Goal: Find specific page/section: Find specific page/section

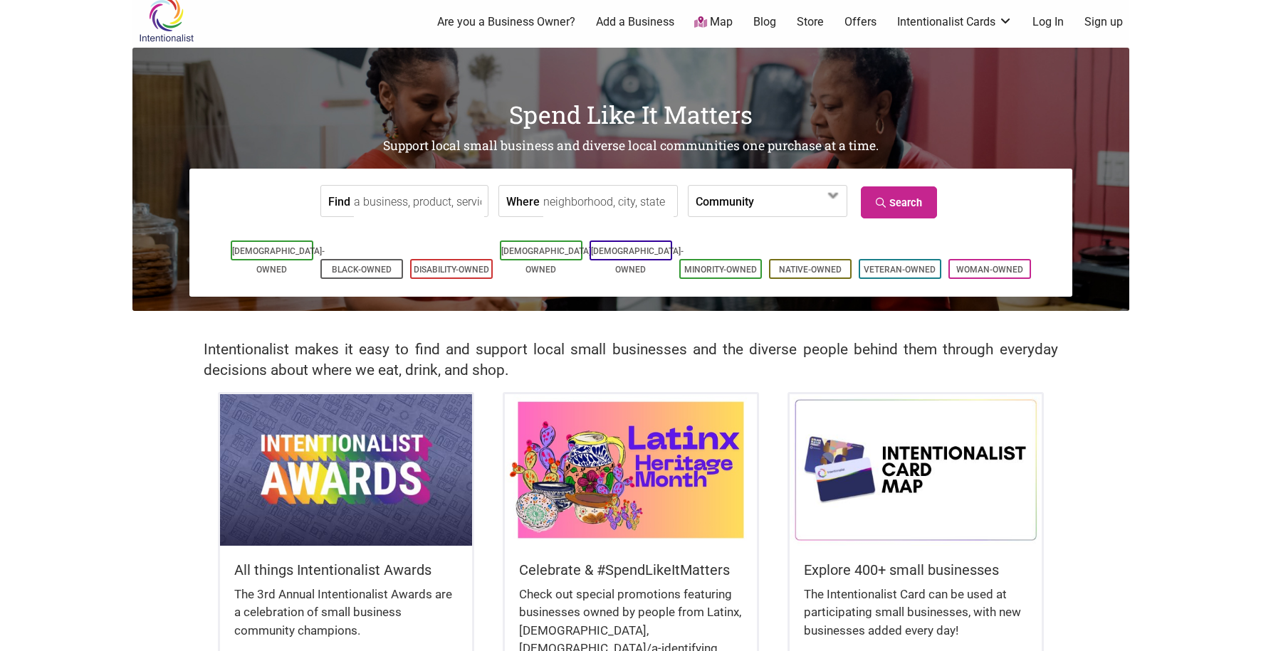
scroll to position [10, 0]
click at [386, 198] on input "Find" at bounding box center [419, 201] width 130 height 32
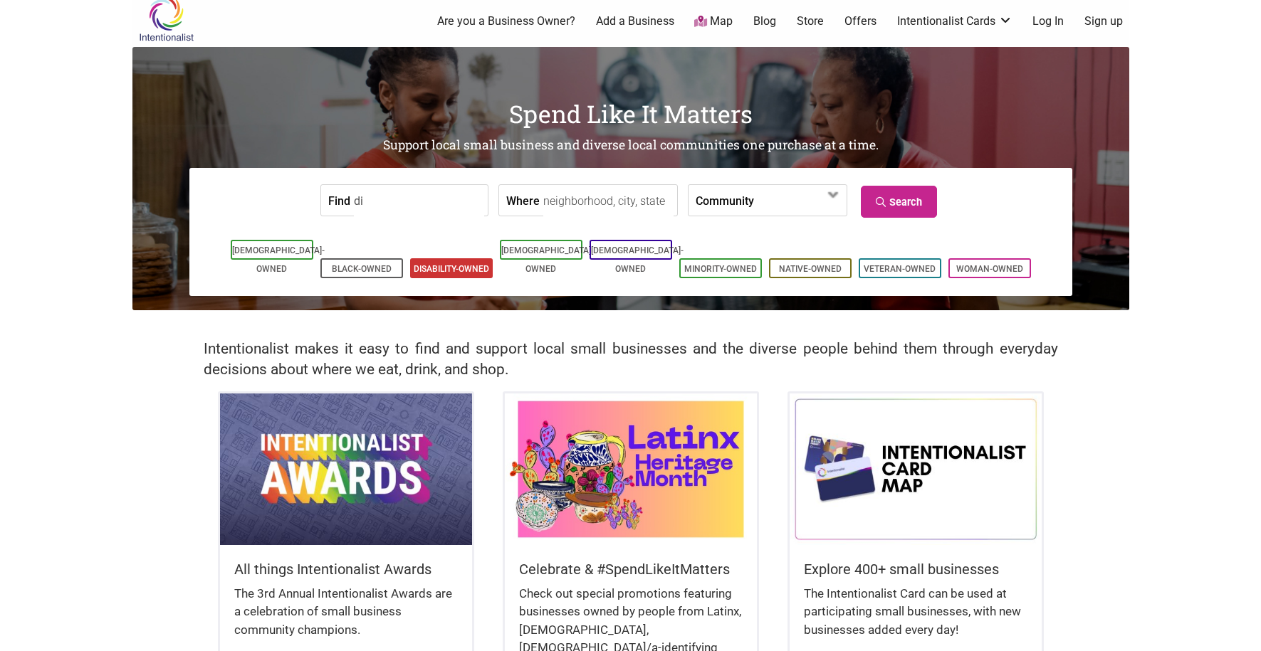
type input "di"
click at [424, 258] on li "Disability-Owned" at bounding box center [451, 268] width 83 height 20
click at [461, 264] on link "Disability-Owned" at bounding box center [451, 269] width 75 height 10
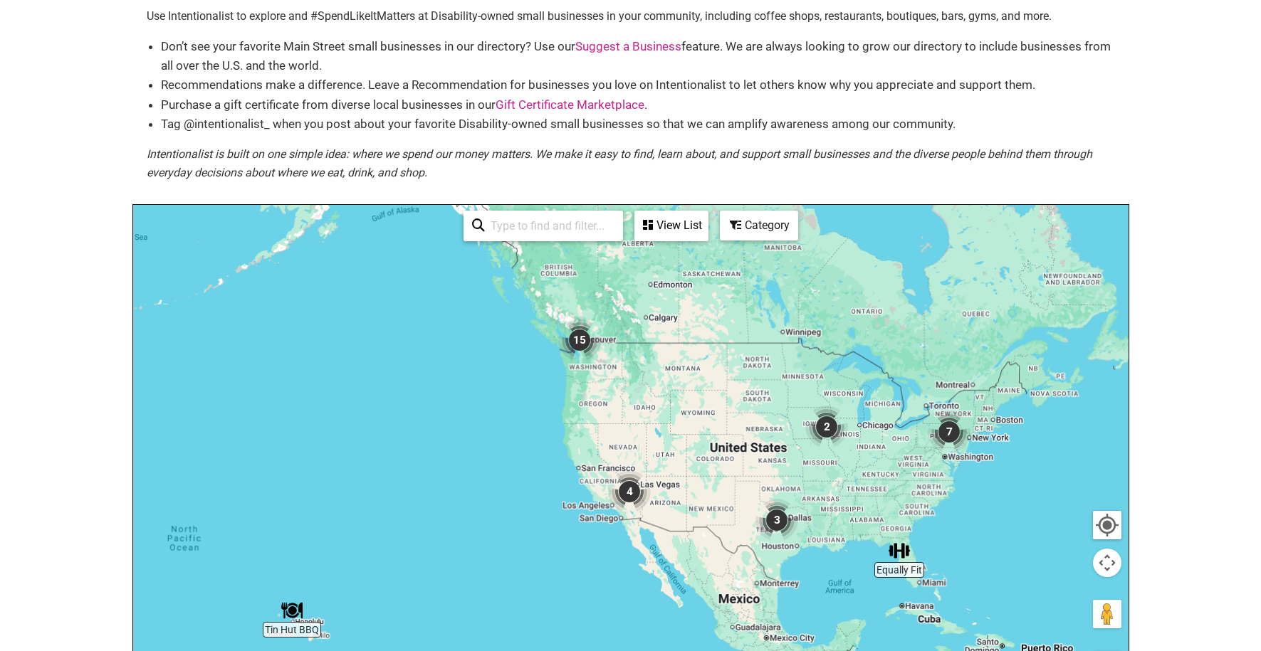
scroll to position [112, 0]
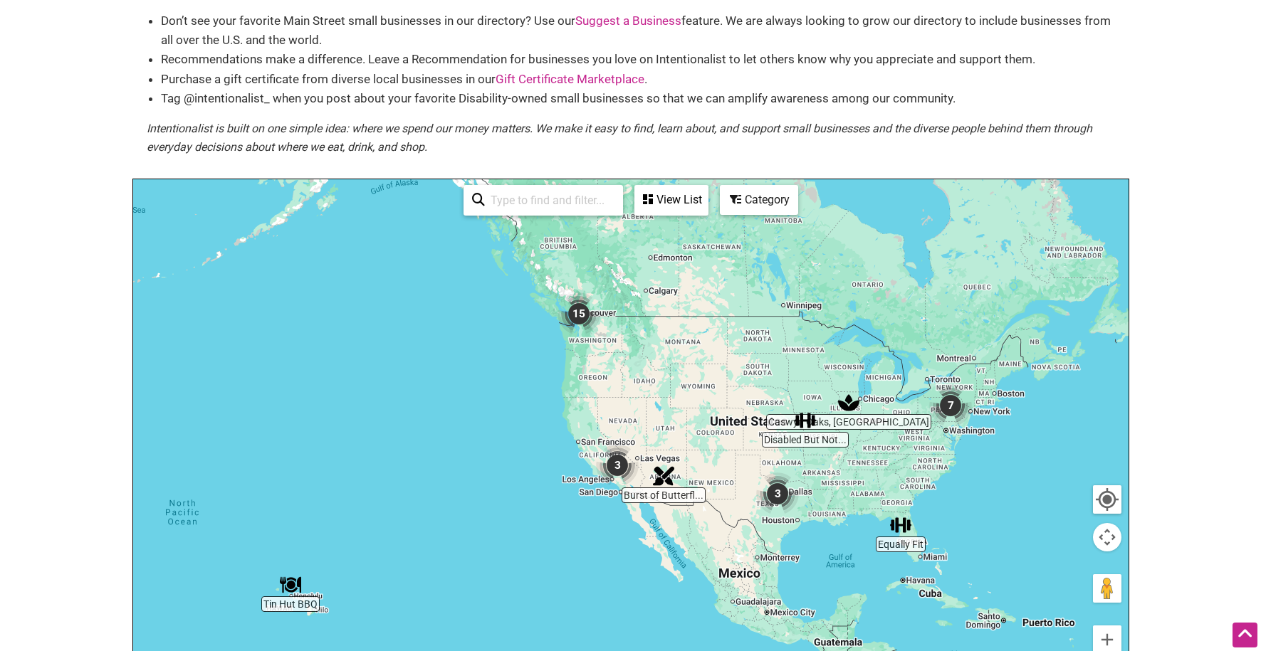
click at [579, 315] on img "15" at bounding box center [578, 314] width 43 height 43
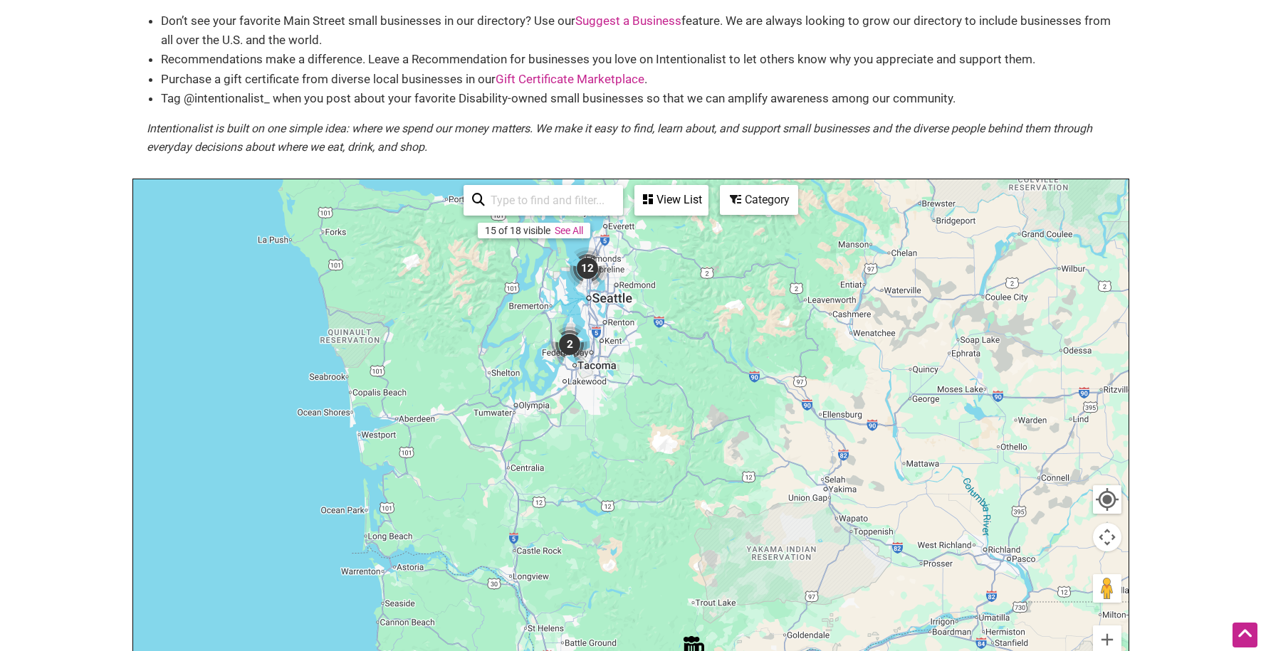
click at [585, 268] on img "12" at bounding box center [587, 268] width 43 height 43
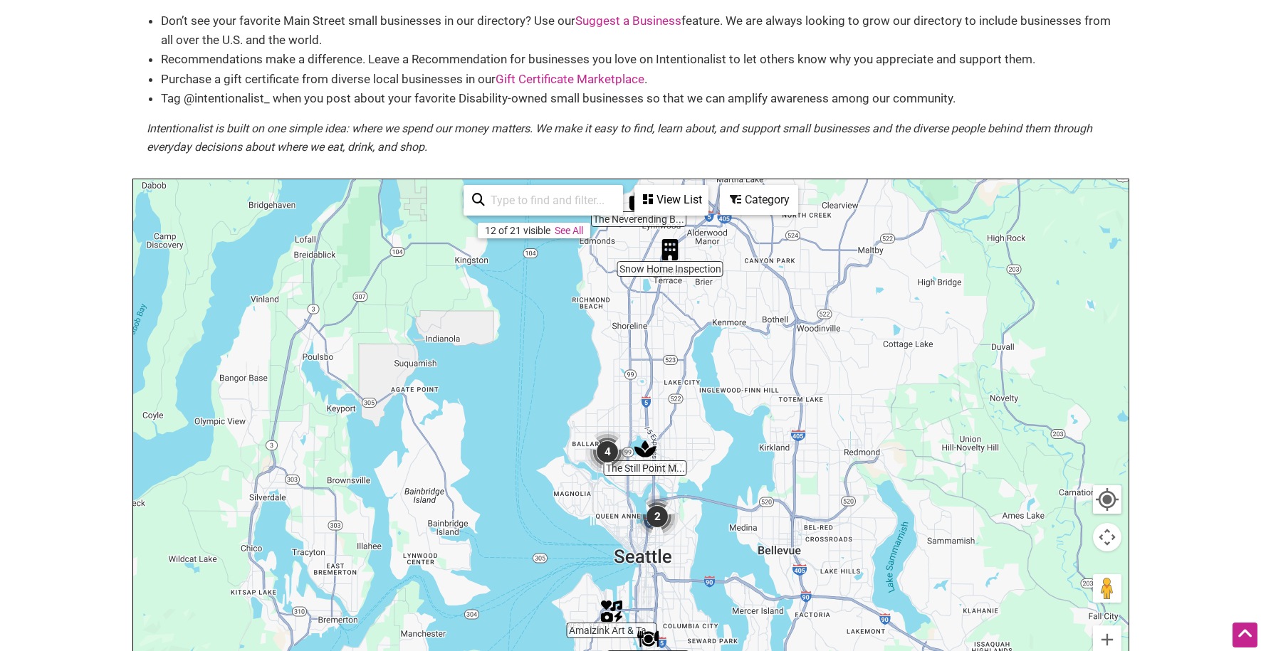
click at [662, 515] on img "2" at bounding box center [657, 516] width 43 height 43
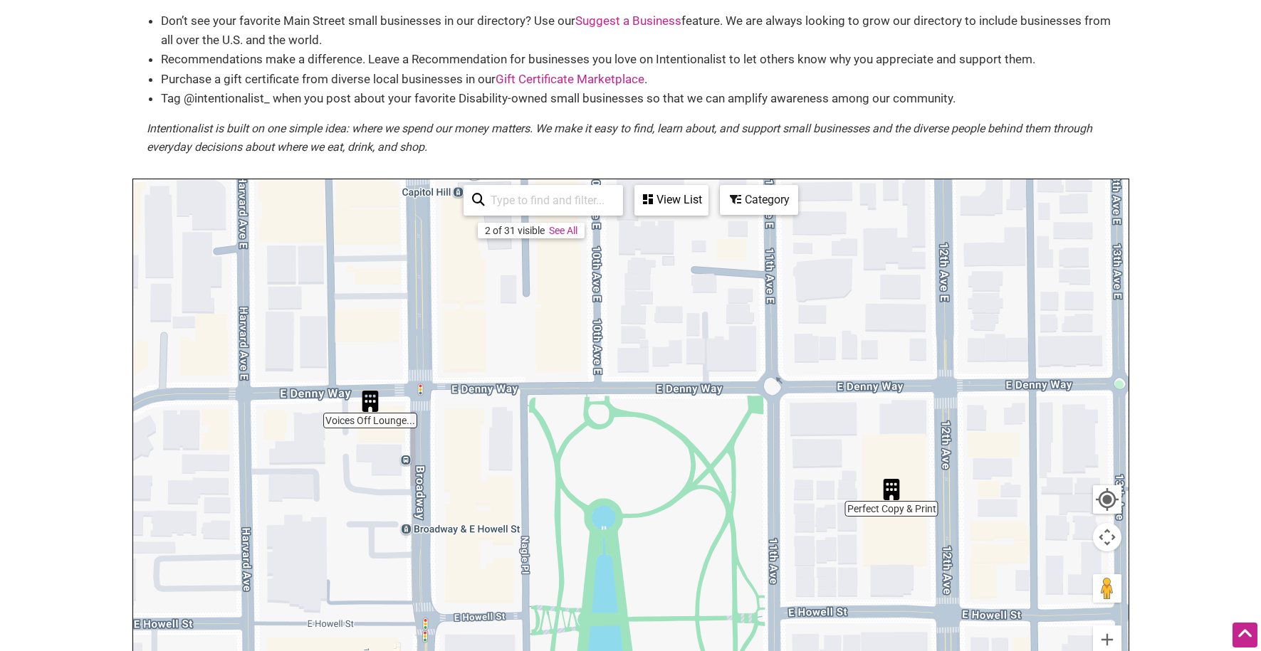
click at [368, 403] on img "Voices Off Lounge by Visually Speaking" at bounding box center [369, 401] width 21 height 21
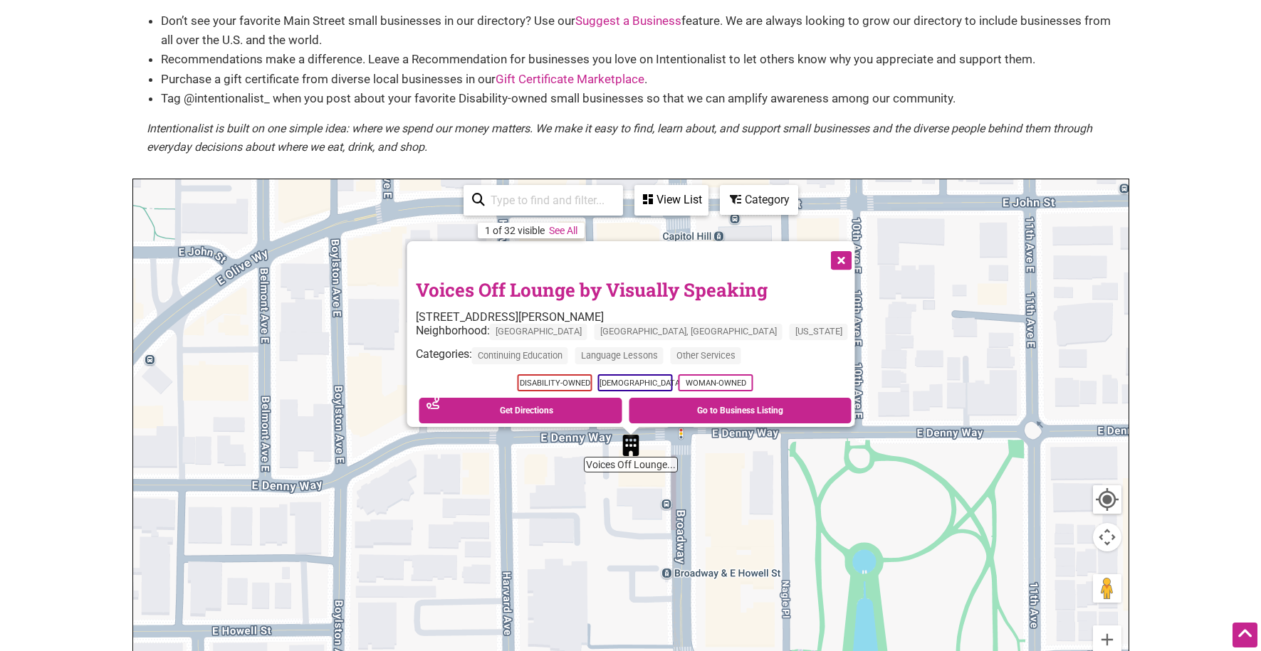
click at [821, 251] on button "Close" at bounding box center [839, 259] width 36 height 36
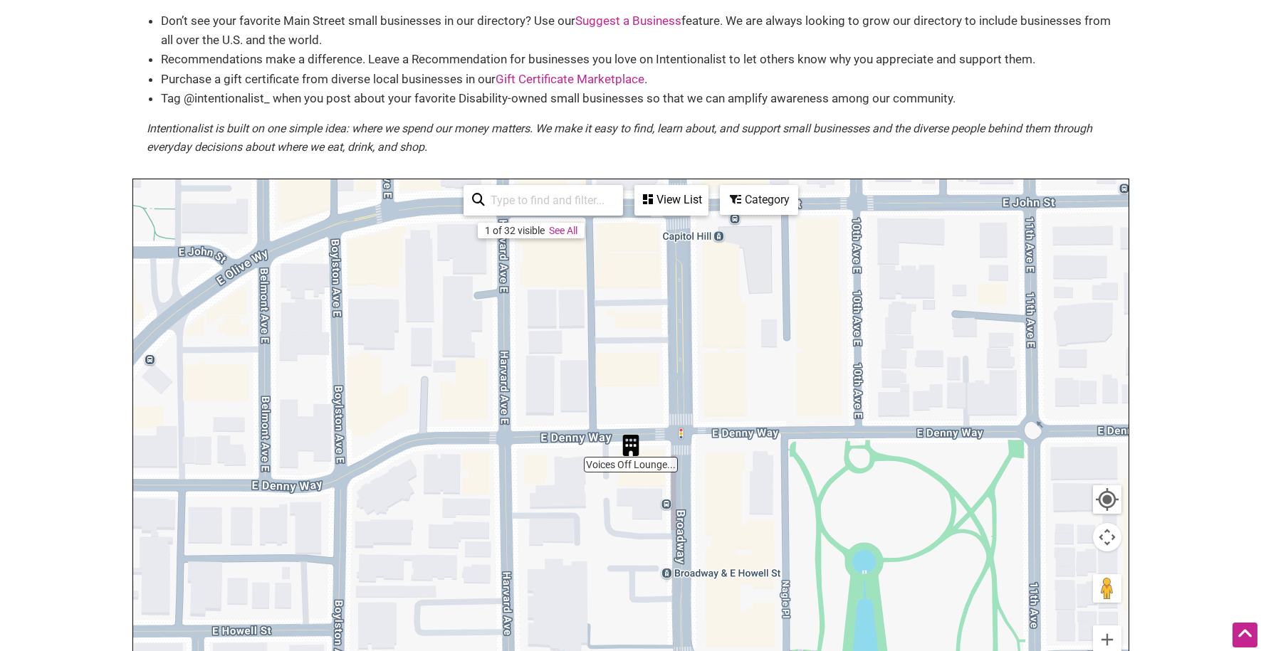
click at [628, 450] on img "Voices Off Lounge by Visually Speaking" at bounding box center [630, 445] width 21 height 21
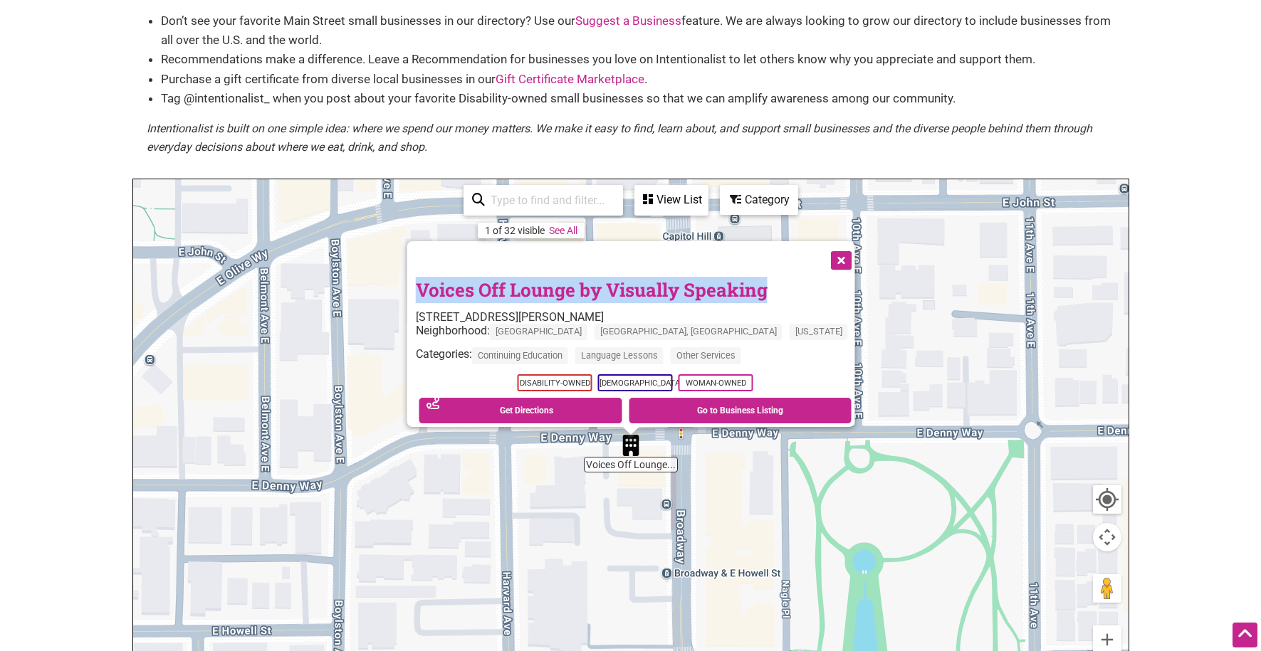
drag, startPoint x: 446, startPoint y: 282, endPoint x: 804, endPoint y: 271, distance: 358.3
click at [804, 271] on div "Voices Off Lounge by Visually Speaking [STREET_ADDRESS][PERSON_NAME] Neighborho…" at bounding box center [630, 334] width 448 height 186
copy link "Voices Off Lounge by Visually Speaking"
